Goal: Browse casually

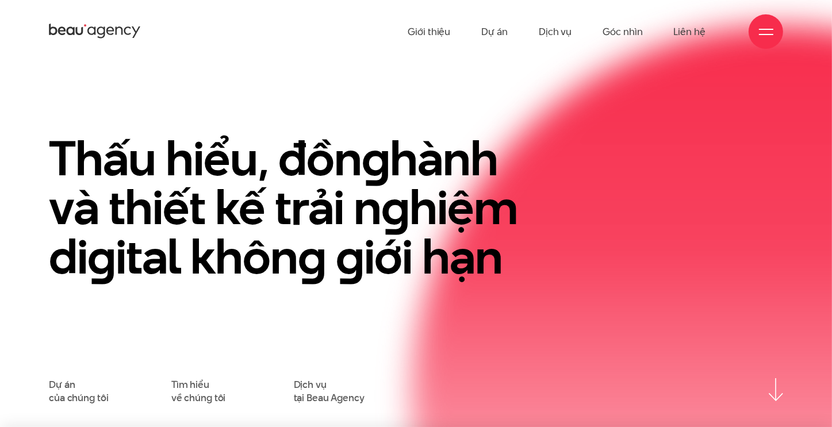
click at [493, 201] on h1 "Thấu hiểu, đồn g hành và thiết kế trải n g hiệm di g ital khôn g g iới hạn" at bounding box center [290, 208] width 483 height 148
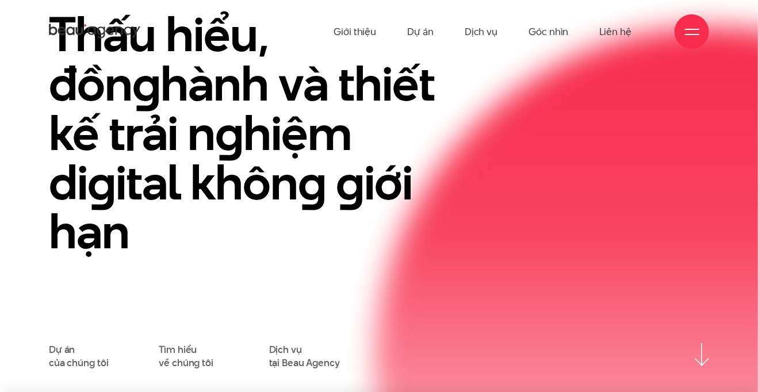
click at [197, 179] on h1 "Thấu hiểu, đồn g hành và thiết kế trải n g hiệm di g ital khôn g g iới hạn" at bounding box center [266, 133] width 434 height 247
click at [661, 218] on div "Thấu hiểu, đồn g hành và thiết kế trải n g hiệm di g ital khôn g g iới hạn" at bounding box center [378, 176] width 677 height 333
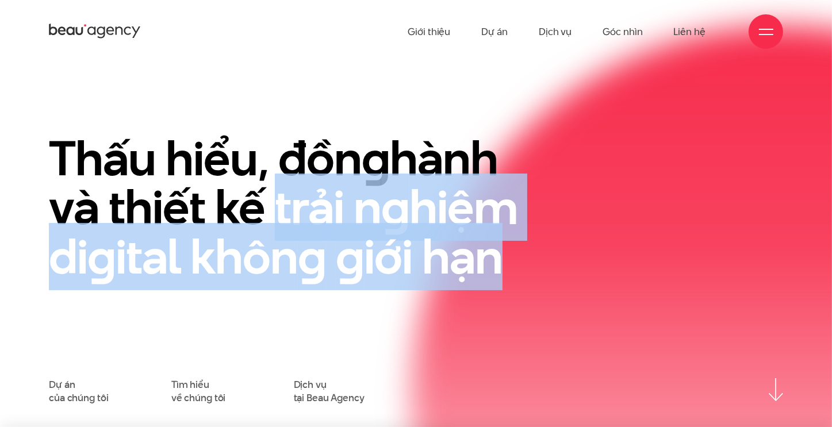
drag, startPoint x: 262, startPoint y: 187, endPoint x: 492, endPoint y: 247, distance: 237.4
click at [492, 247] on h1 "Thấu hiểu, đồn g hành và thiết kế trải n g hiệm di g ital khôn g g iới hạn" at bounding box center [290, 208] width 483 height 148
click at [531, 248] on h1 "Thấu hiểu, đồn g hành và thiết kế trải n g hiệm di g ital khôn g g iới hạn" at bounding box center [290, 208] width 483 height 148
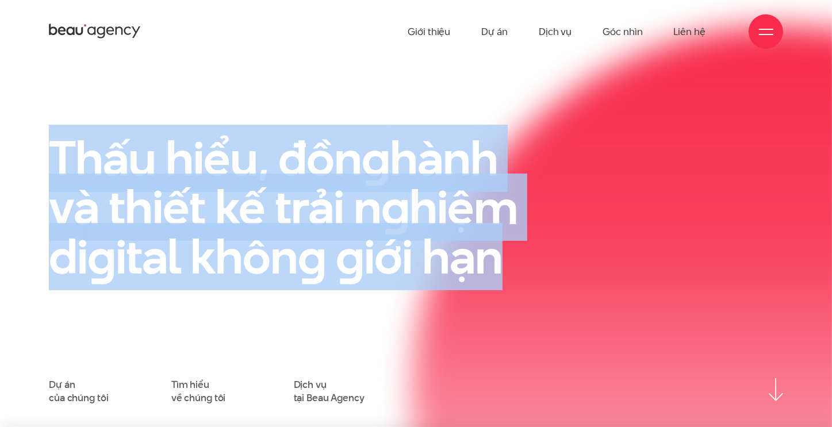
drag, startPoint x: 46, startPoint y: 156, endPoint x: 498, endPoint y: 251, distance: 461.7
click at [498, 251] on div "Thấu hiểu, đồn g hành và thiết kế trải n g hiệm di g ital khôn g g iới hạn" at bounding box center [290, 256] width 501 height 245
click at [516, 254] on h1 "Thấu hiểu, đồn g hành và thiết kế trải n g hiệm di g ital khôn g g iới hạn" at bounding box center [290, 208] width 483 height 148
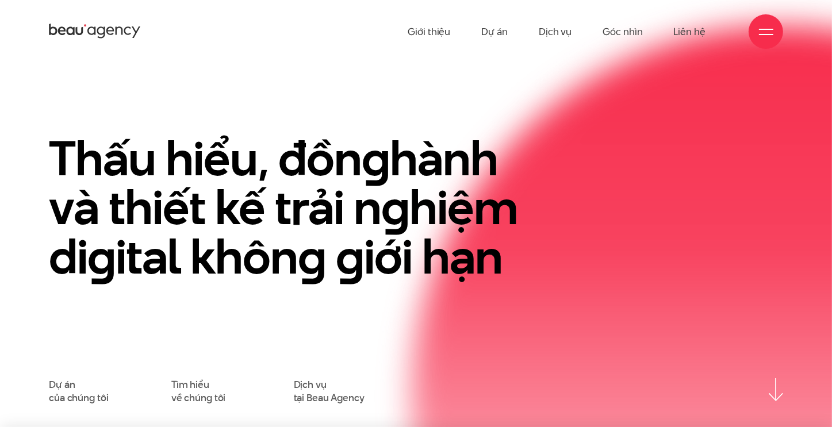
click at [371, 162] on en "g" at bounding box center [376, 158] width 28 height 67
click at [331, 85] on section "Thấu hiểu, đồn g hành và thiết kế trải n g hiệm di g ital khôn g g iới hạn Dự á…" at bounding box center [416, 245] width 832 height 364
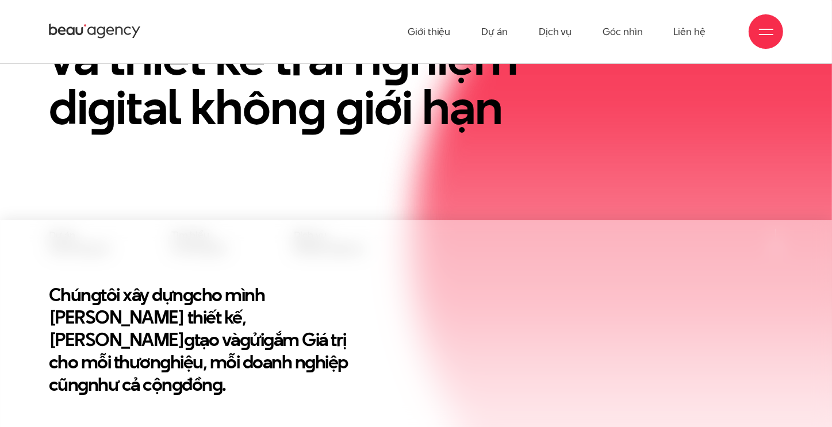
scroll to position [172, 0]
